Goal: Check status: Check status

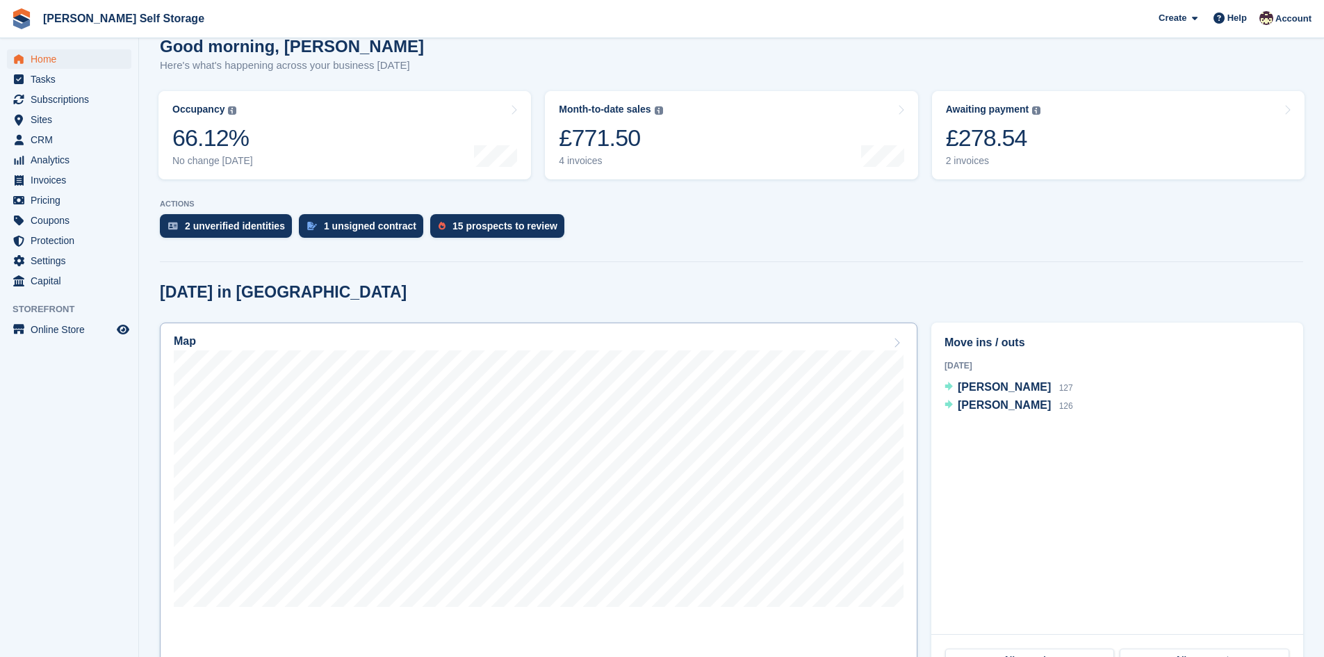
scroll to position [139, 0]
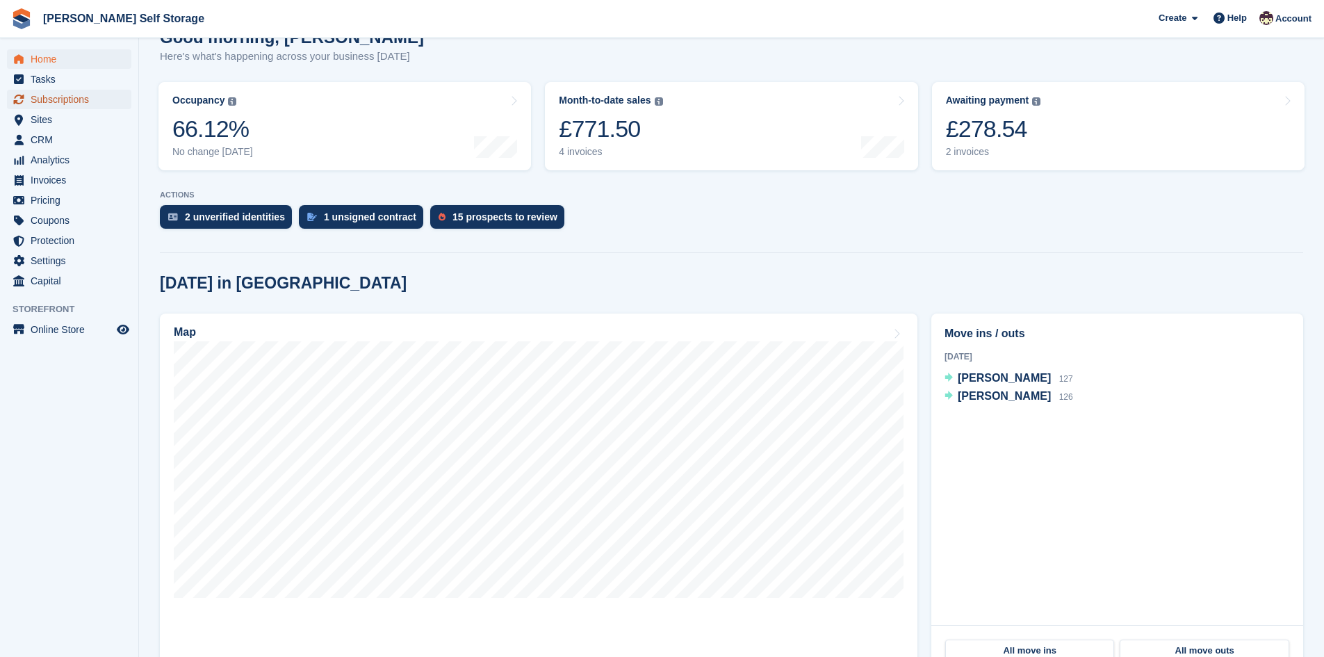
click at [44, 106] on span "Subscriptions" at bounding box center [72, 99] width 83 height 19
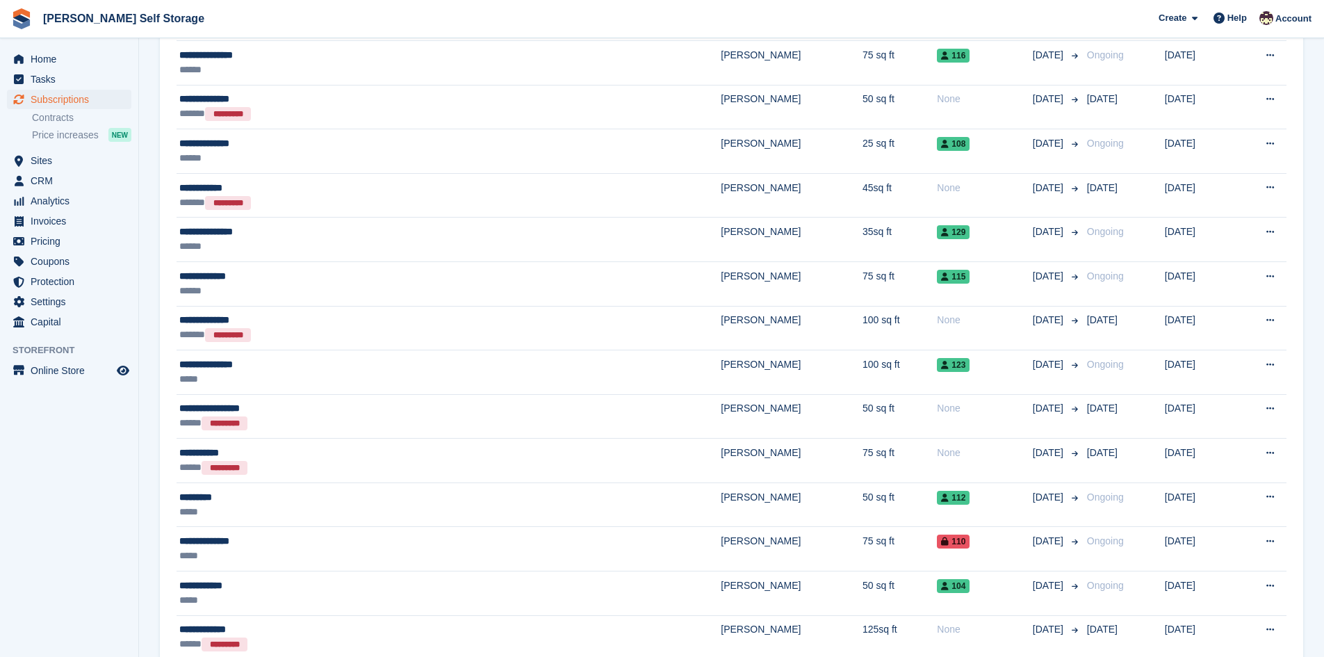
scroll to position [625, 0]
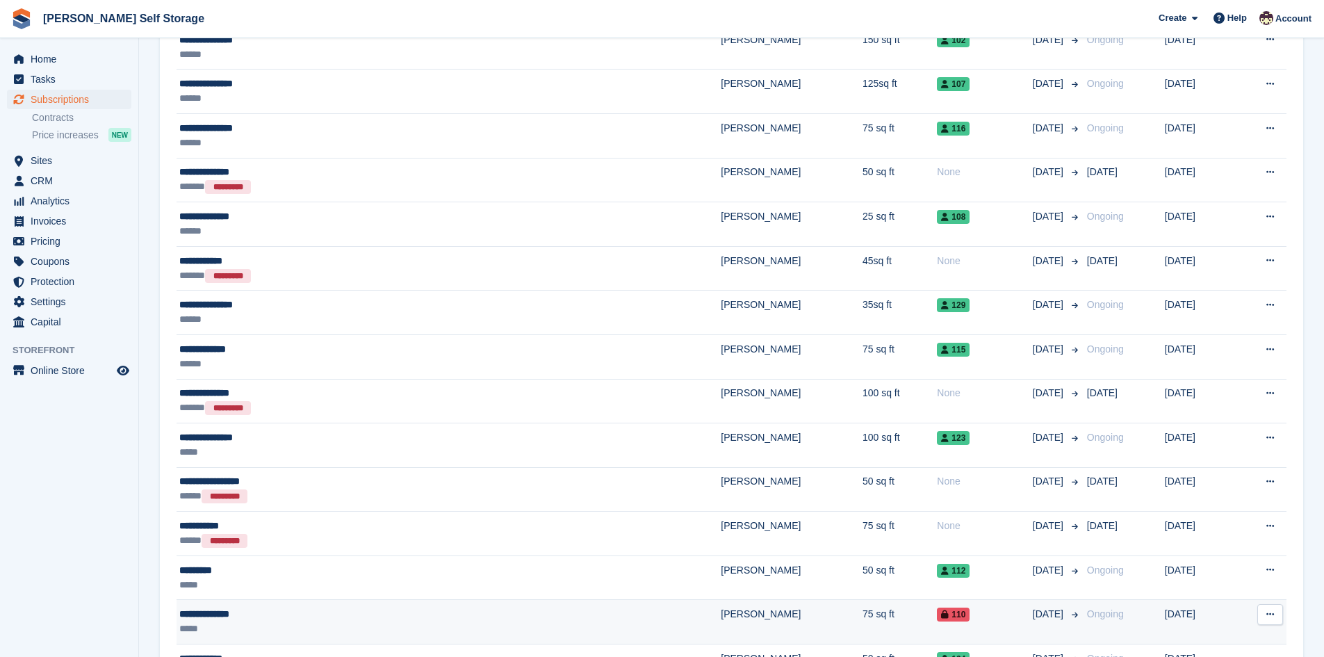
click at [206, 625] on div "*****" at bounding box center [331, 628] width 305 height 15
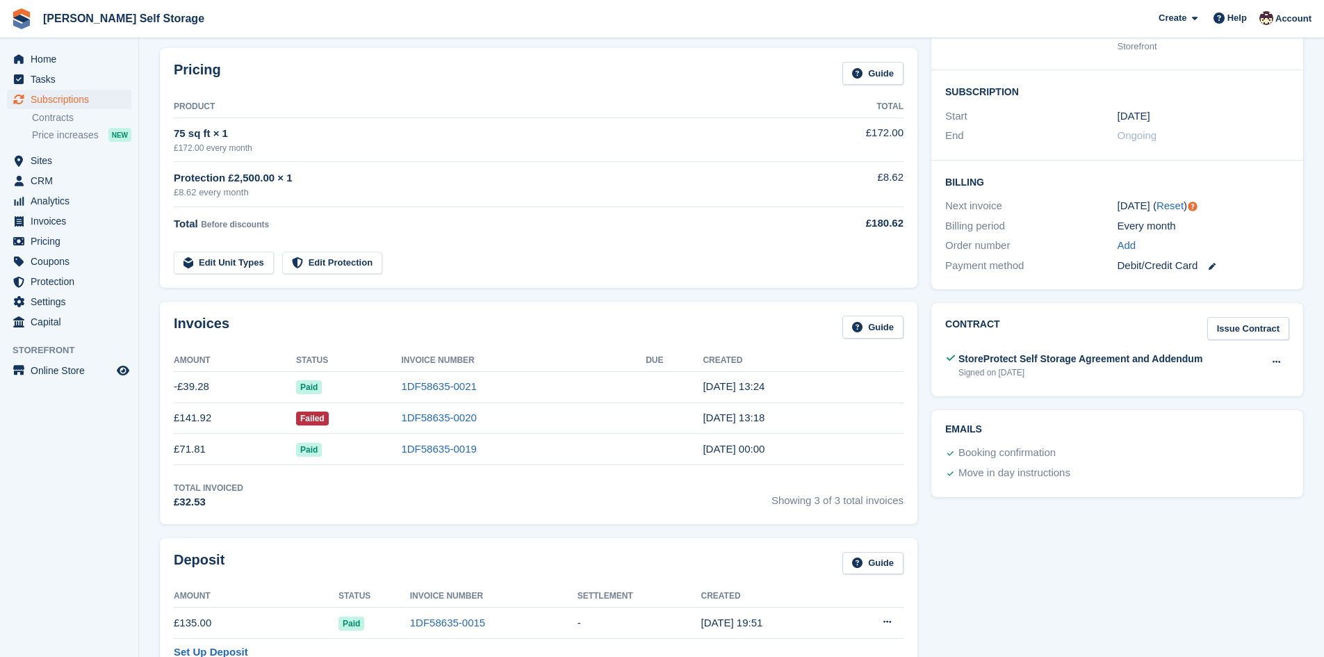
scroll to position [208, 0]
click at [425, 414] on link "1DF58635-0020" at bounding box center [438, 416] width 75 height 12
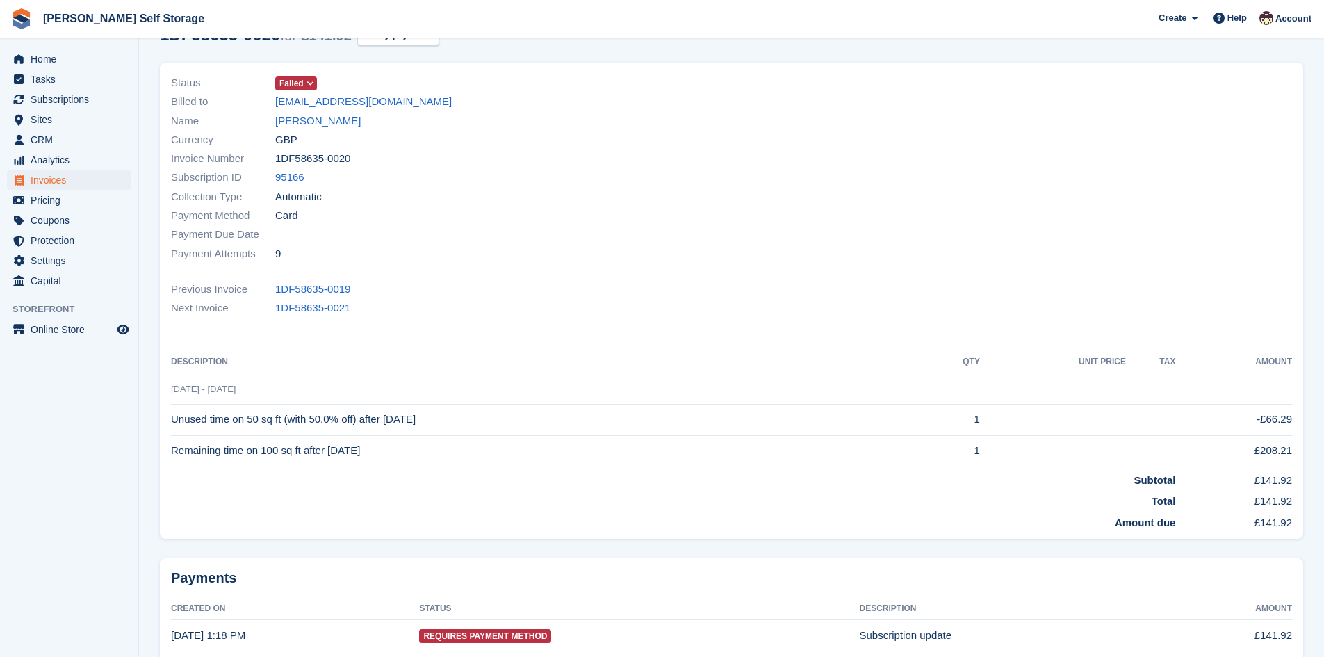
scroll to position [19, 0]
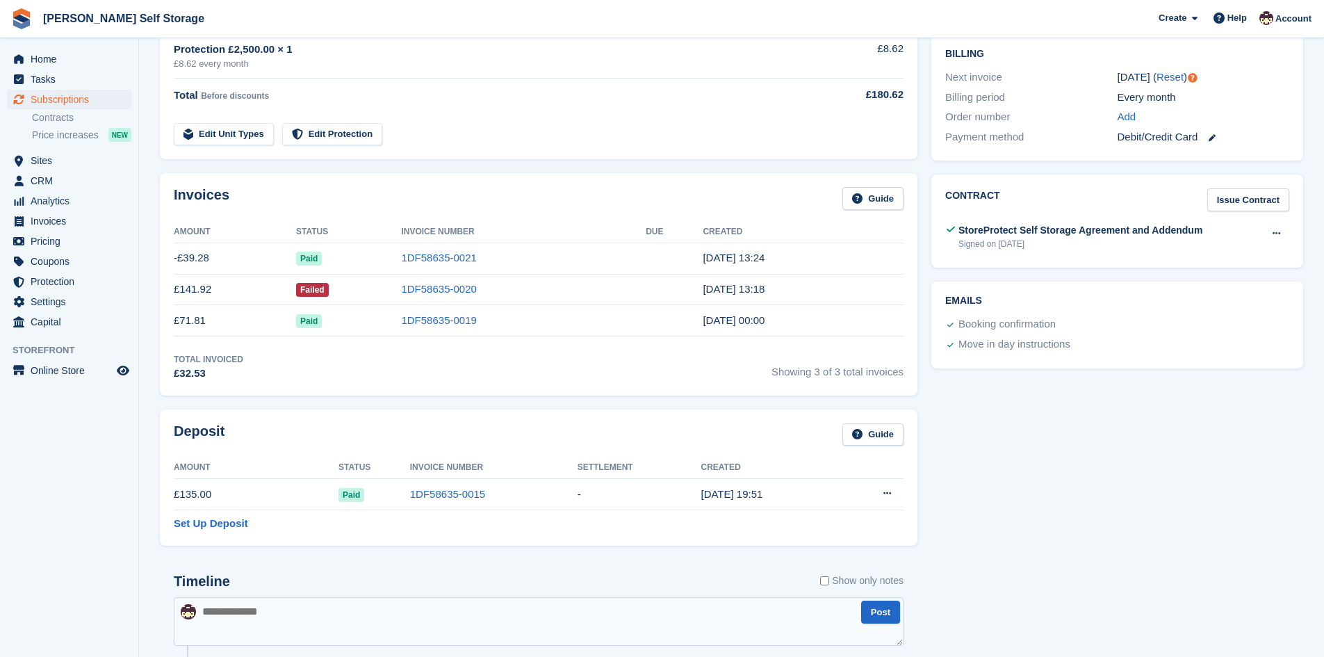
scroll to position [347, 0]
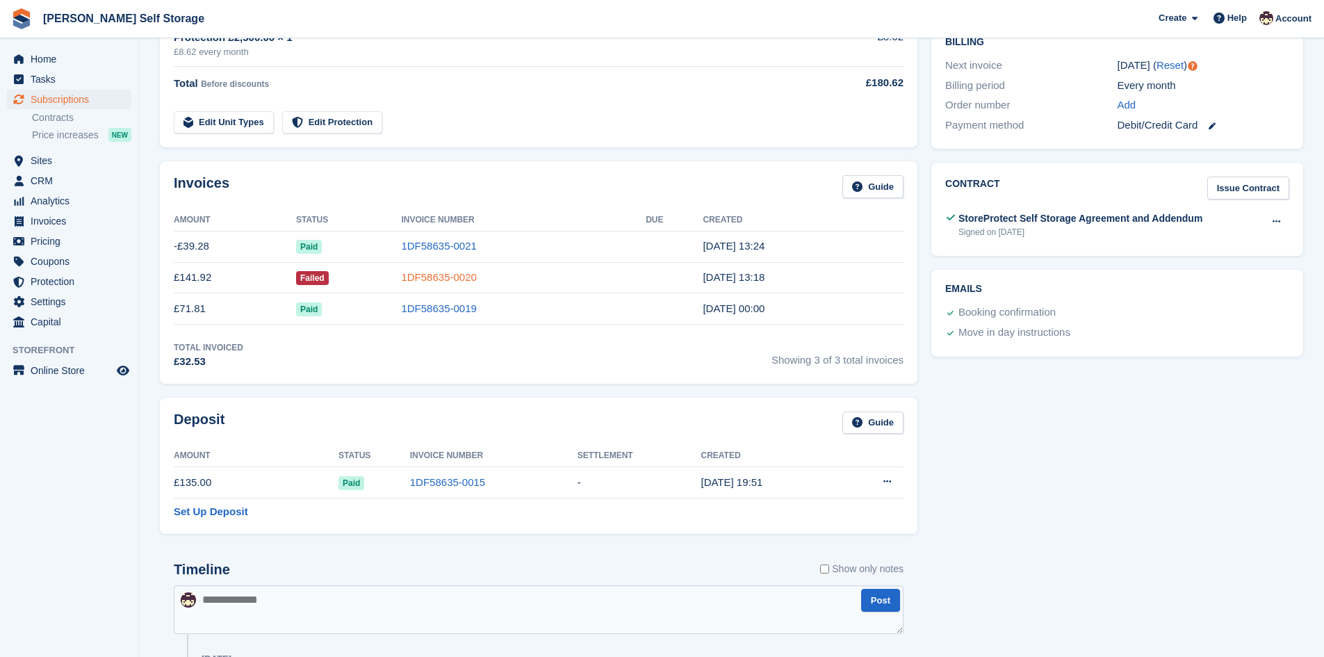
click at [464, 277] on link "1DF58635-0020" at bounding box center [438, 277] width 75 height 12
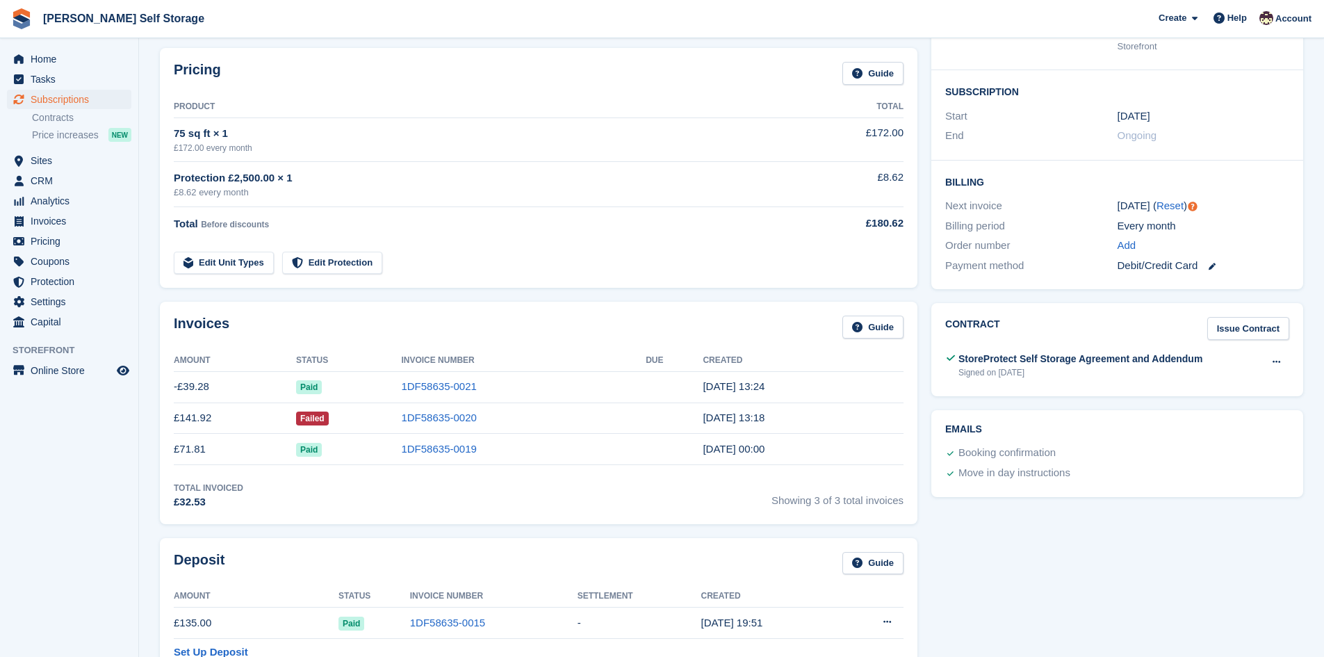
scroll to position [139, 0]
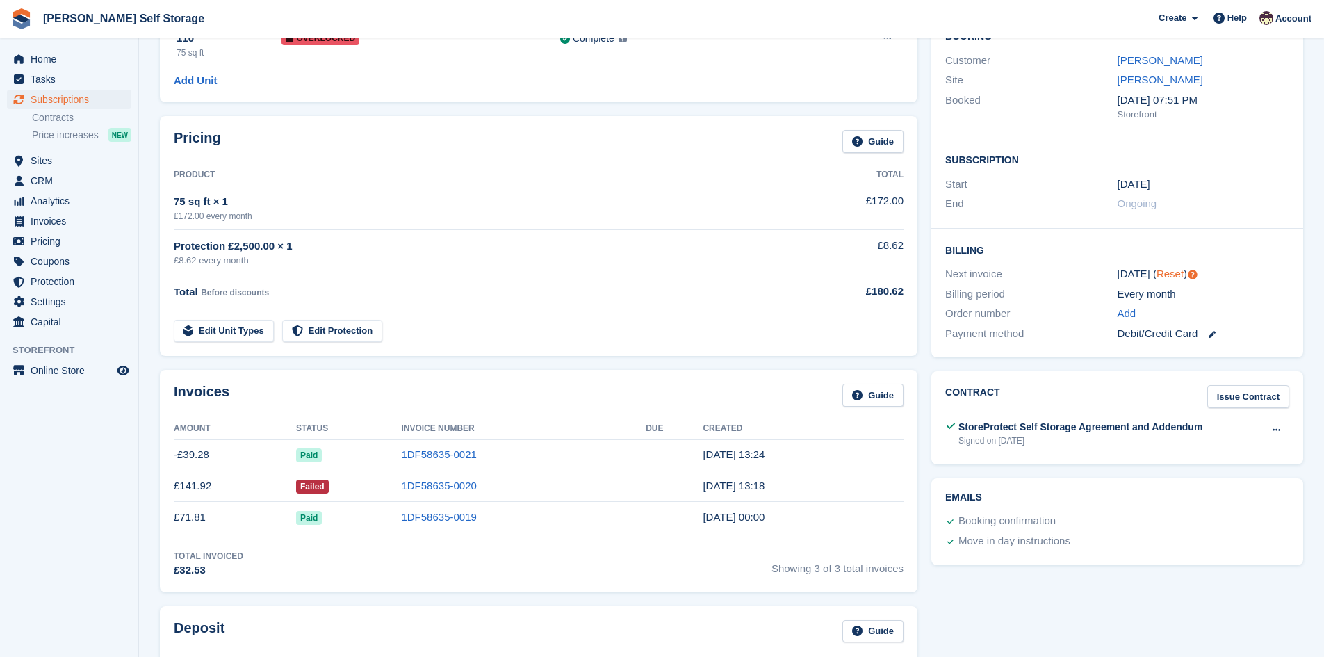
click at [1158, 270] on link "Reset" at bounding box center [1169, 274] width 27 height 12
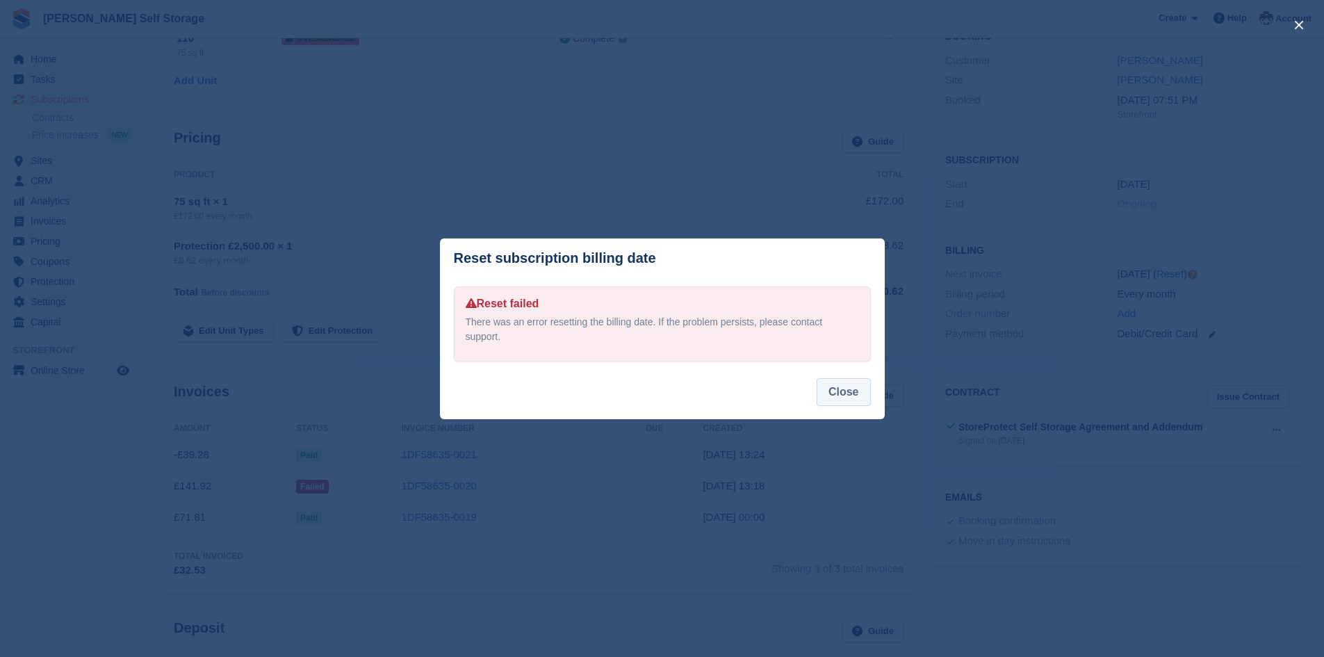
click at [845, 389] on button "Close" at bounding box center [843, 392] width 54 height 28
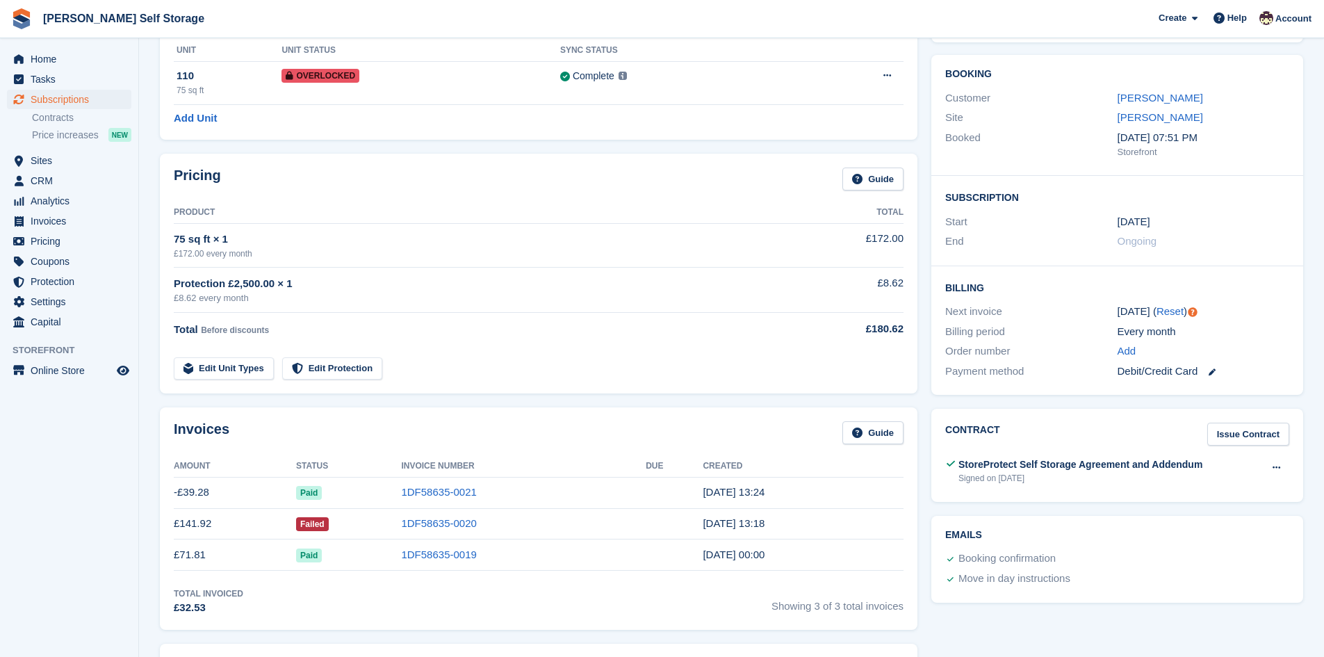
scroll to position [69, 0]
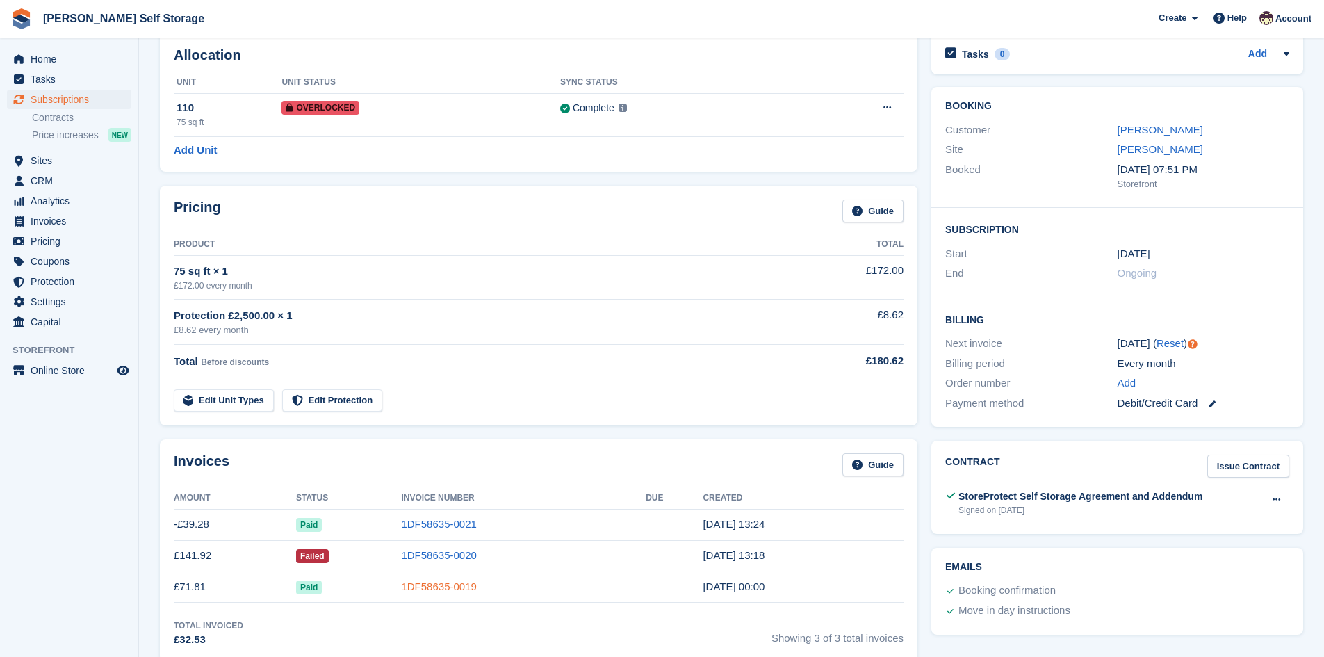
click at [449, 589] on link "1DF58635-0019" at bounding box center [438, 586] width 75 height 12
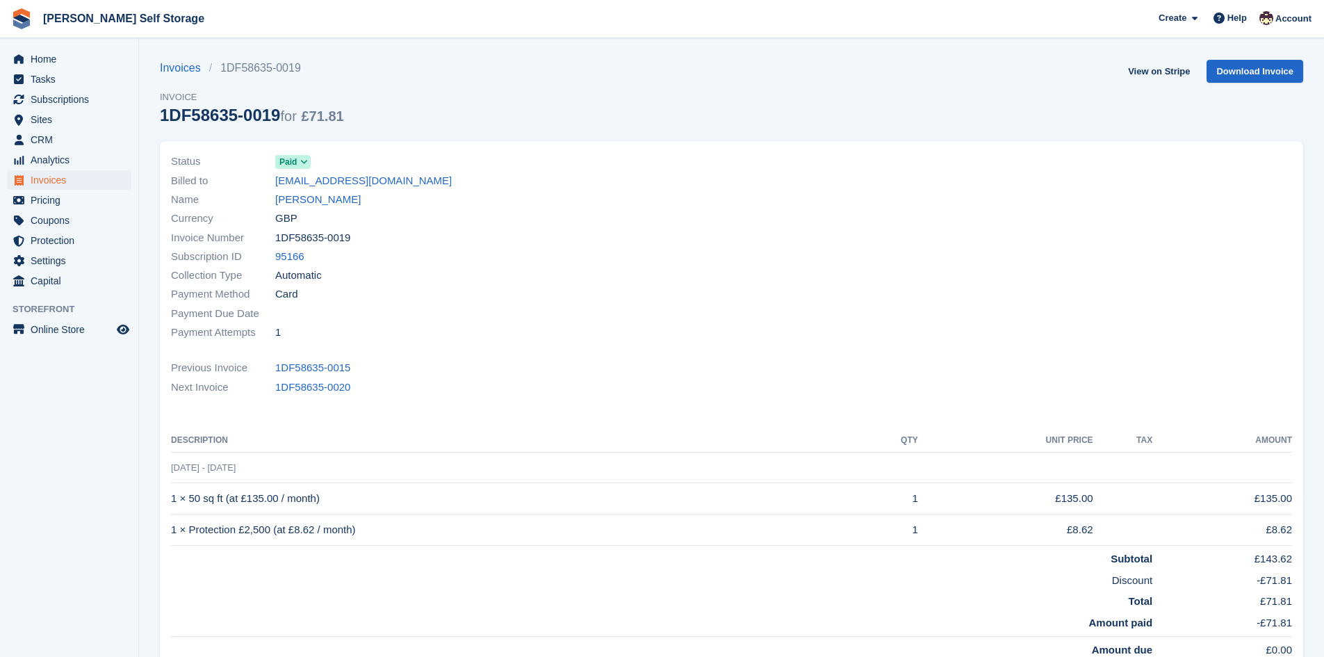
scroll to position [69, 0]
